Goal: Navigation & Orientation: Find specific page/section

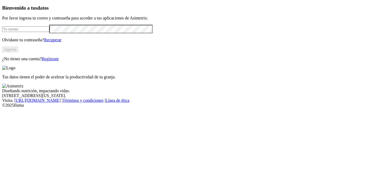
type input "[EMAIL_ADDRESS][DOMAIN_NAME]"
click input "submit" at bounding box center [0, 0] width 0 height 0
